Goal: Ask a question: Seek information or help from site administrators or community

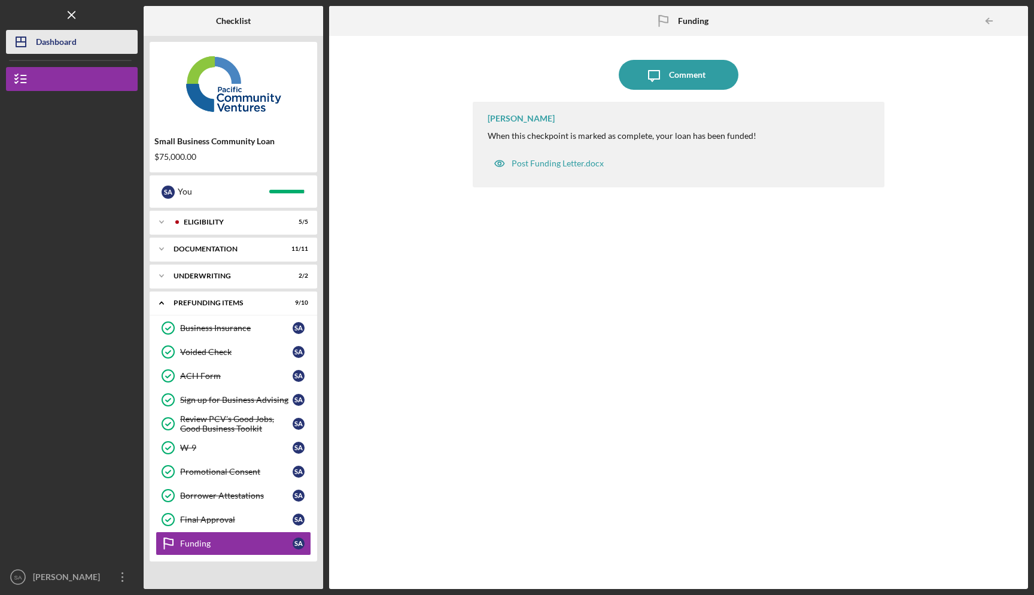
click at [49, 46] on div "Dashboard" at bounding box center [56, 43] width 41 height 27
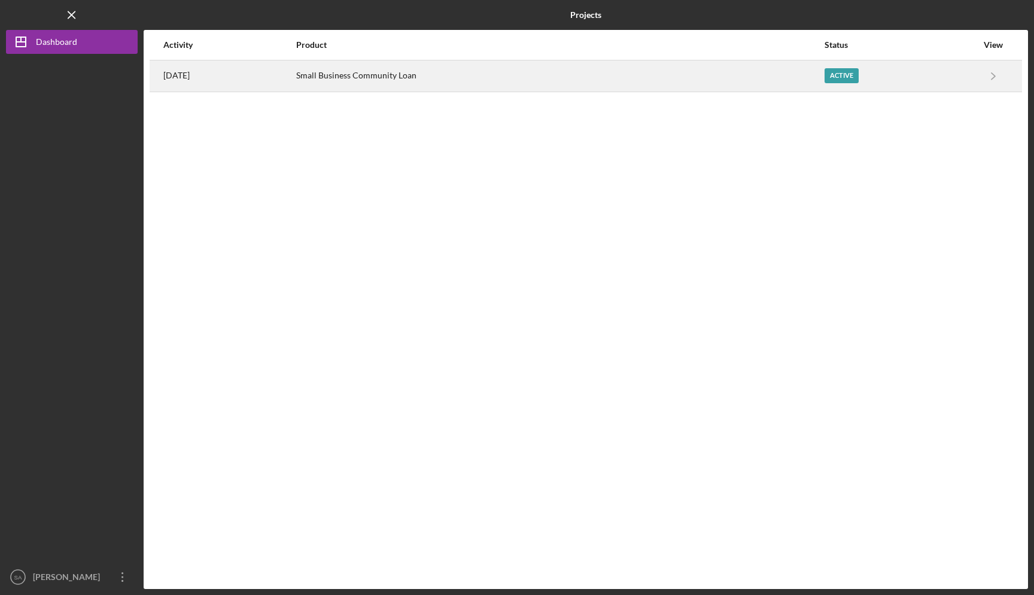
click at [439, 77] on div "Small Business Community Loan" at bounding box center [559, 76] width 527 height 30
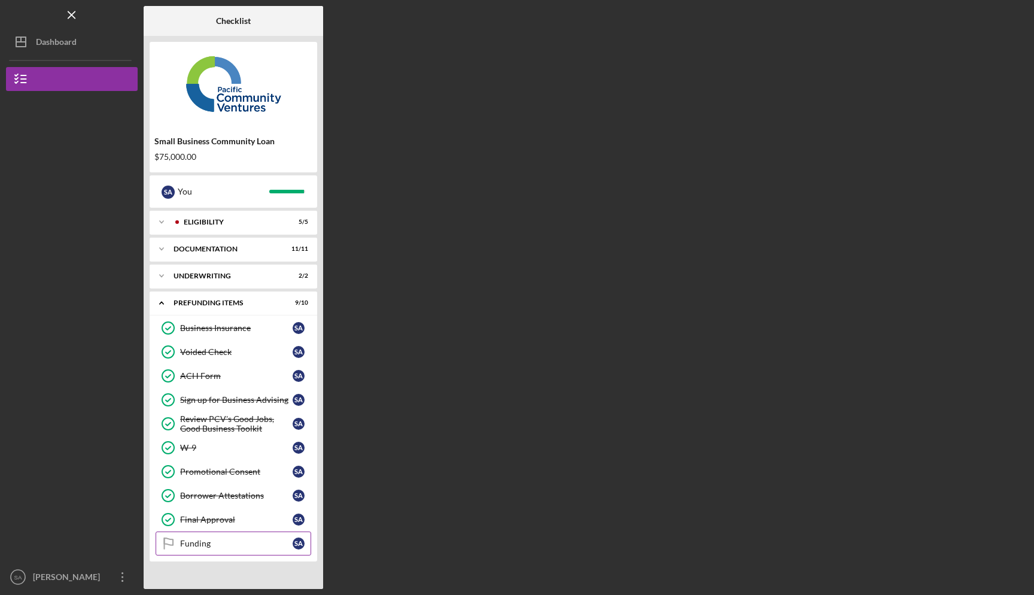
click at [200, 546] on div "Funding" at bounding box center [236, 544] width 113 height 10
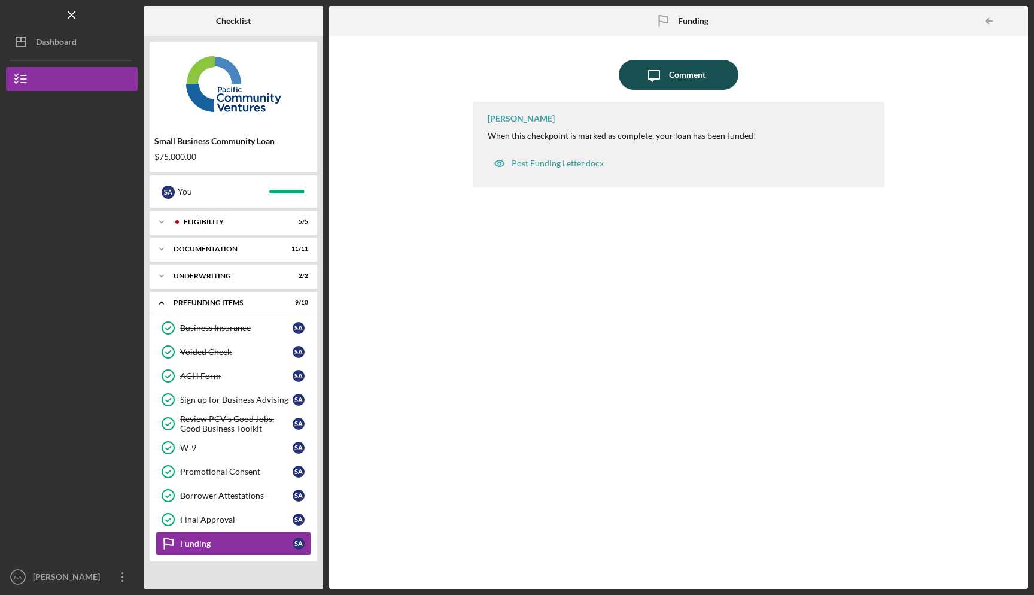
click at [679, 85] on div "Comment" at bounding box center [687, 75] width 37 height 30
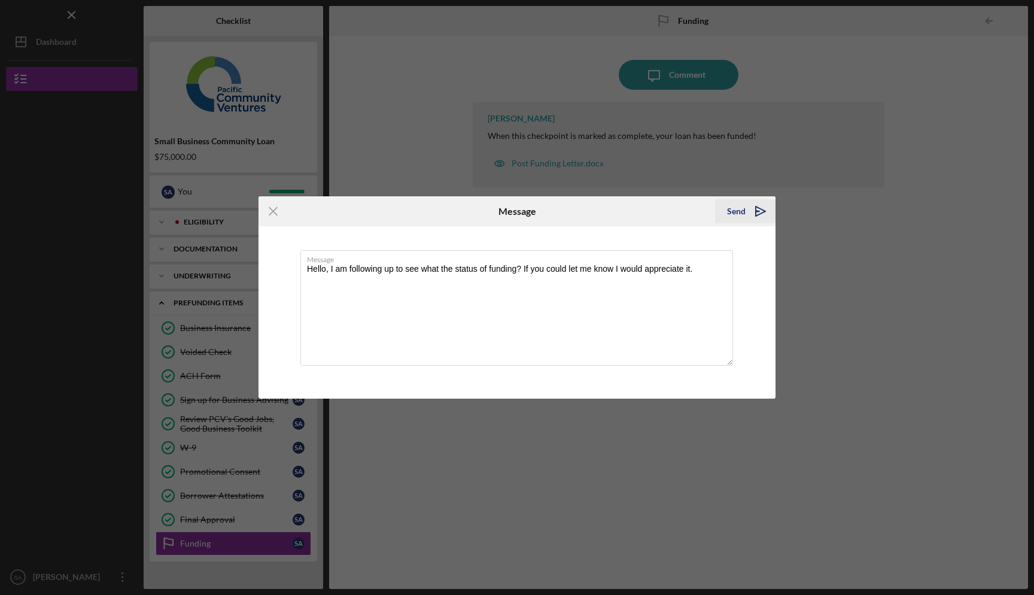
type textarea "Hello, I am following up to see what the status of funding? If you could let me…"
click at [760, 218] on icon "Icon/icon-invite-send" at bounding box center [761, 211] width 30 height 30
